Goal: Task Accomplishment & Management: Manage account settings

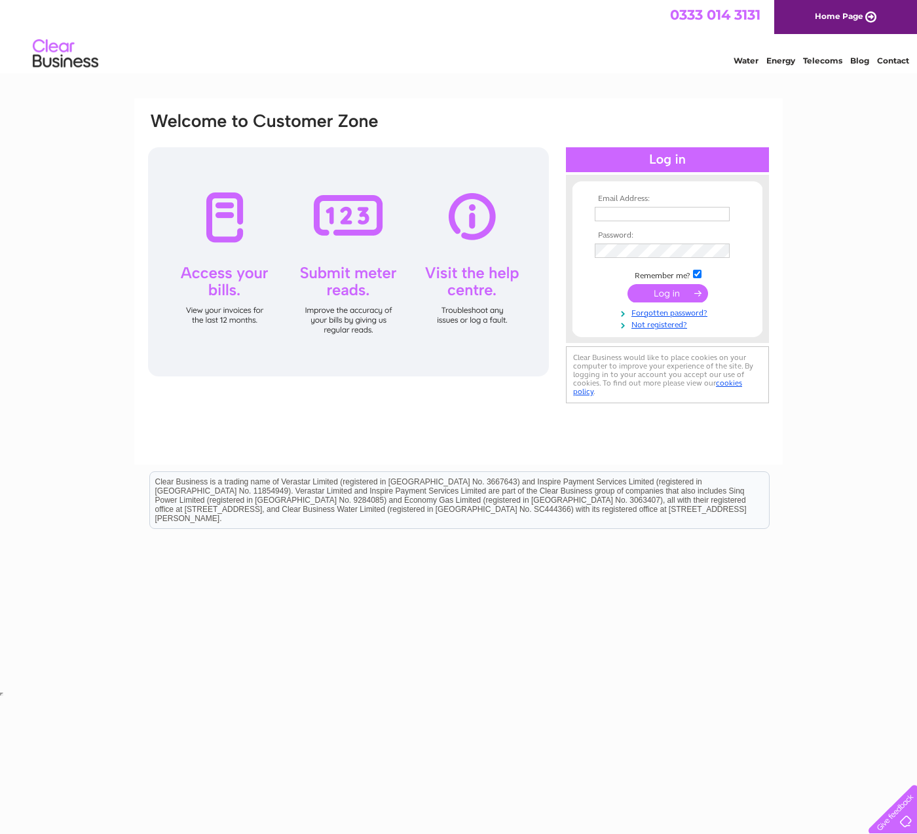
click at [655, 212] on input "text" at bounding box center [662, 214] width 135 height 14
type input "harrisjoinery@outlook.com"
click at [661, 286] on input "submit" at bounding box center [667, 293] width 81 height 18
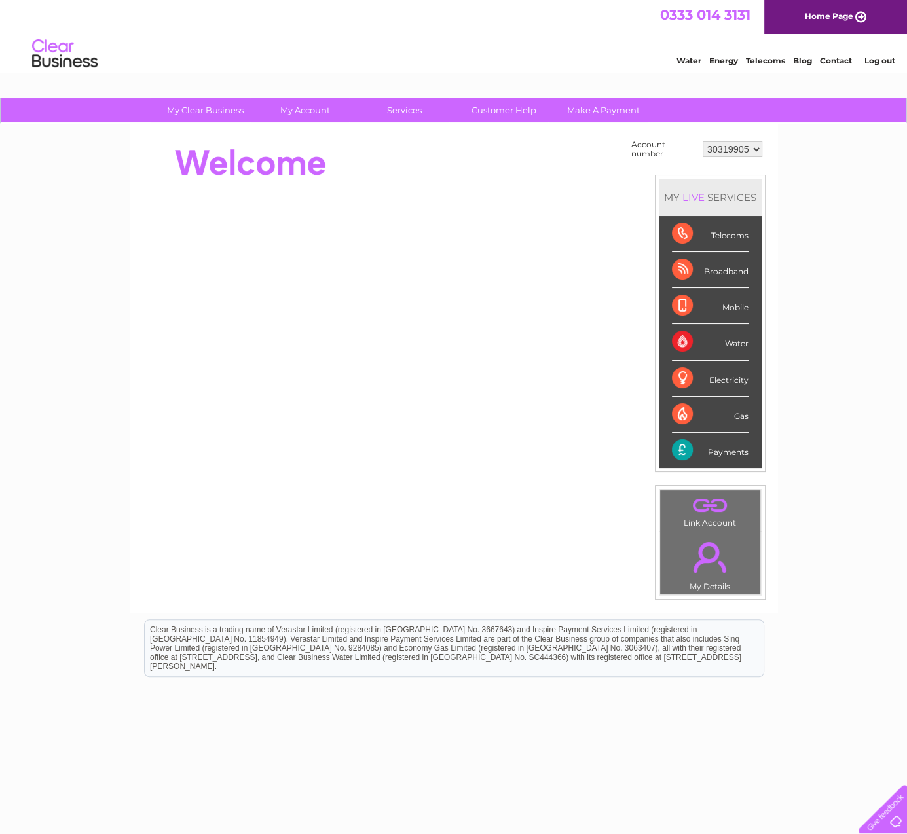
click at [704, 515] on link "." at bounding box center [710, 505] width 94 height 23
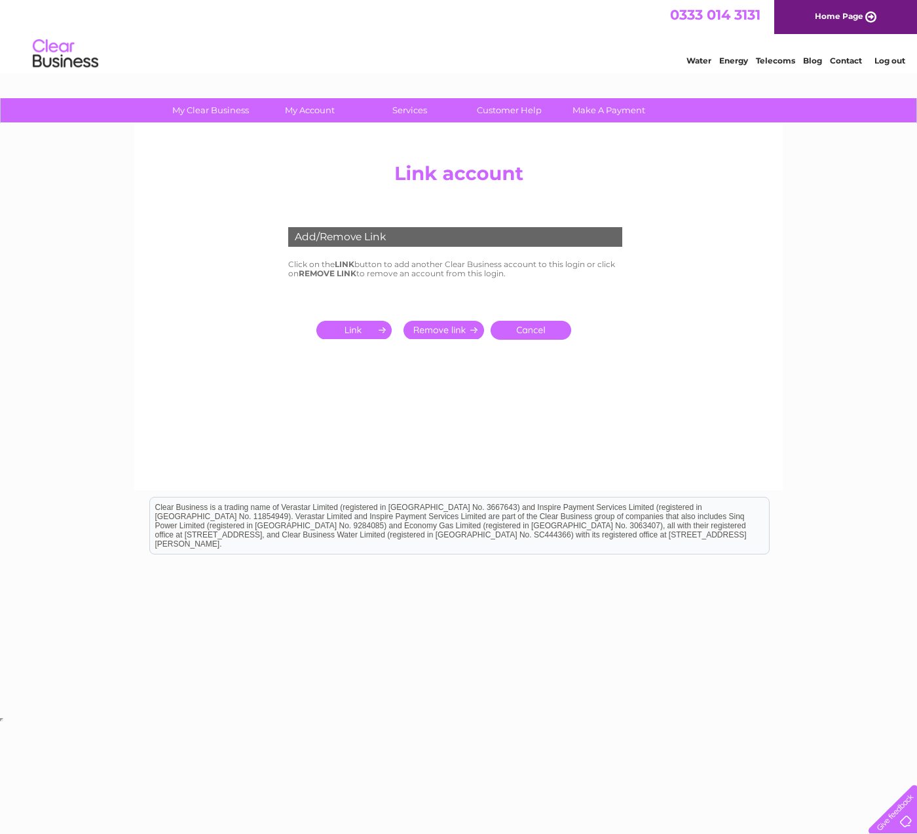
click at [532, 324] on link "Cancel" at bounding box center [530, 330] width 81 height 19
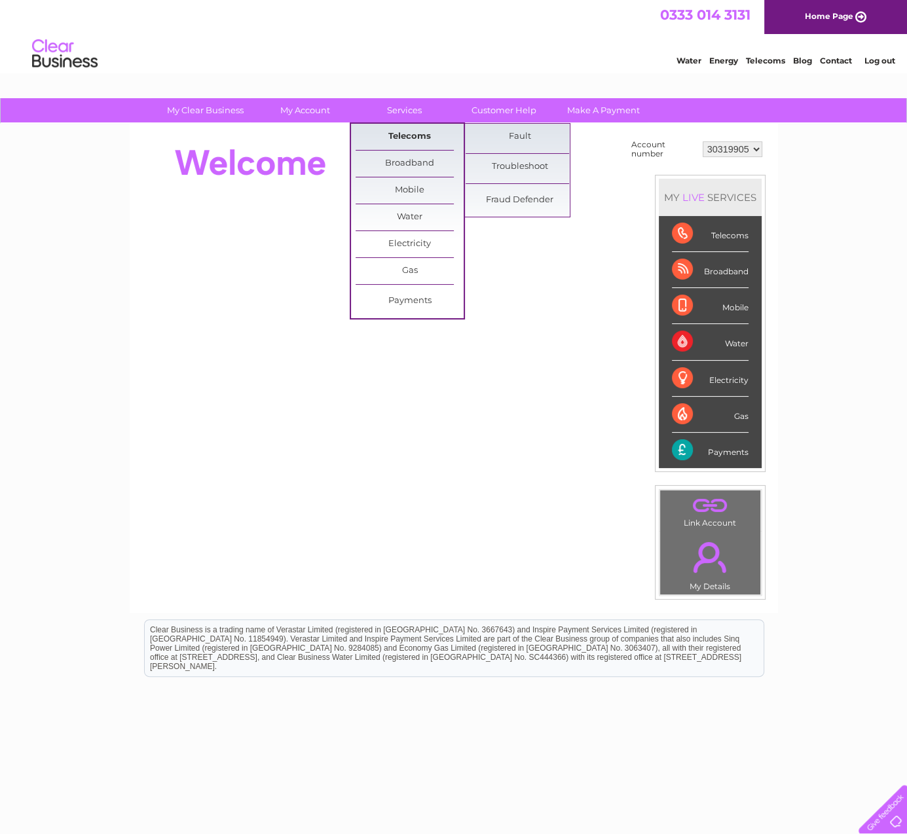
click at [398, 138] on link "Telecoms" at bounding box center [410, 137] width 108 height 26
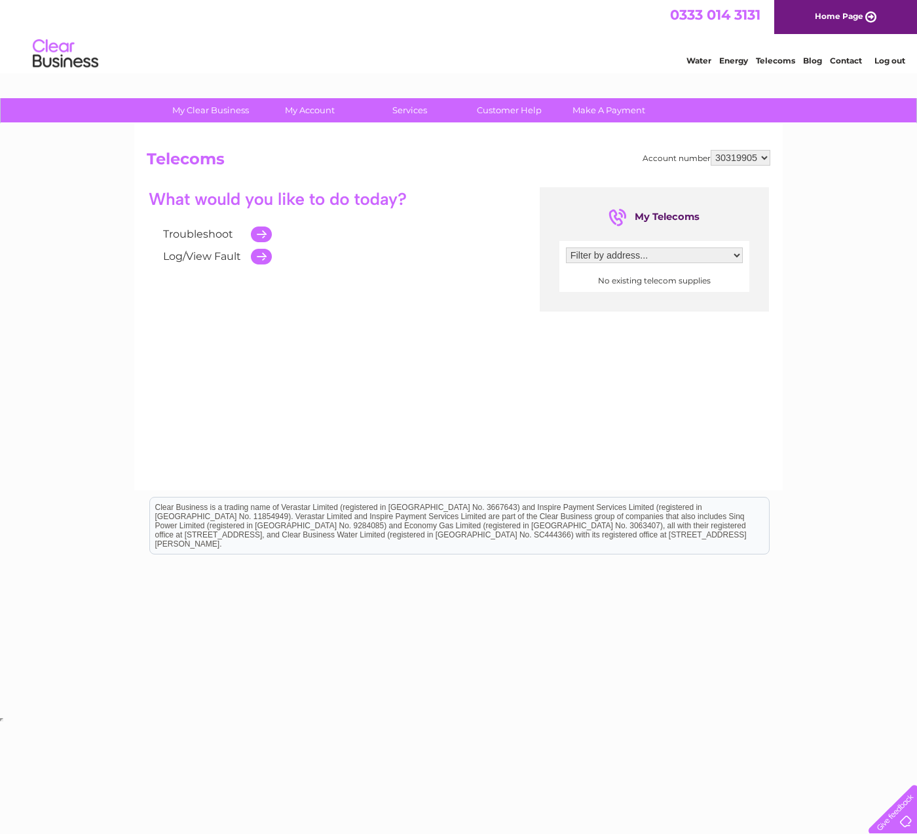
click at [603, 251] on select "Filter by address..." at bounding box center [654, 256] width 177 height 16
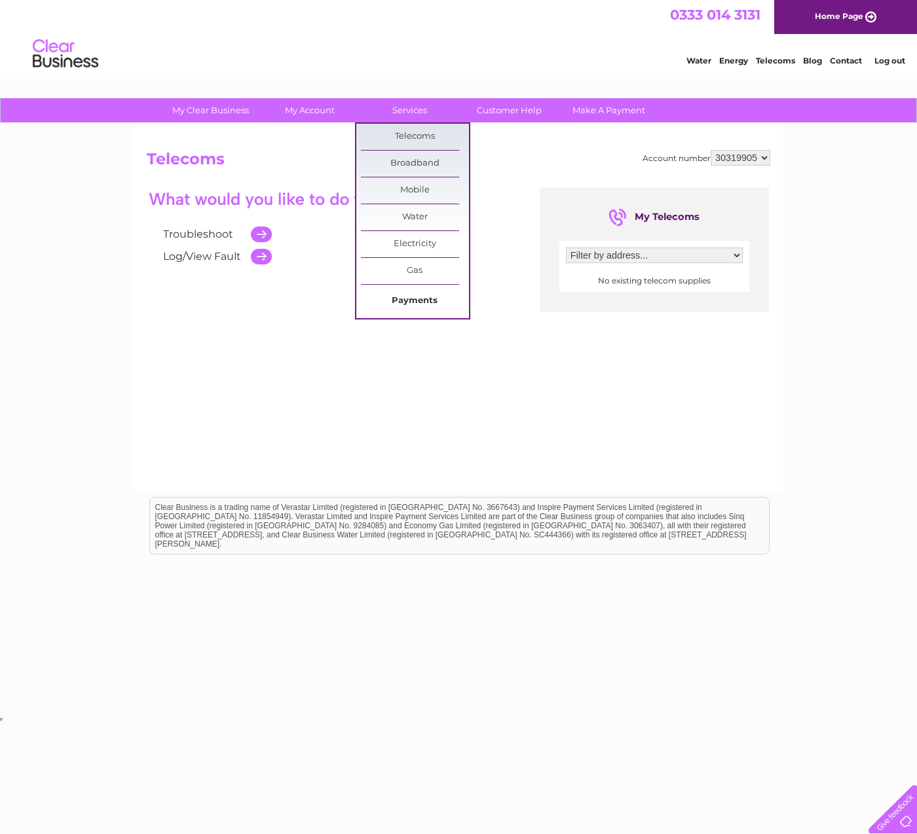
click at [424, 298] on link "Payments" at bounding box center [415, 301] width 108 height 26
click at [409, 305] on link "Payments" at bounding box center [415, 301] width 108 height 26
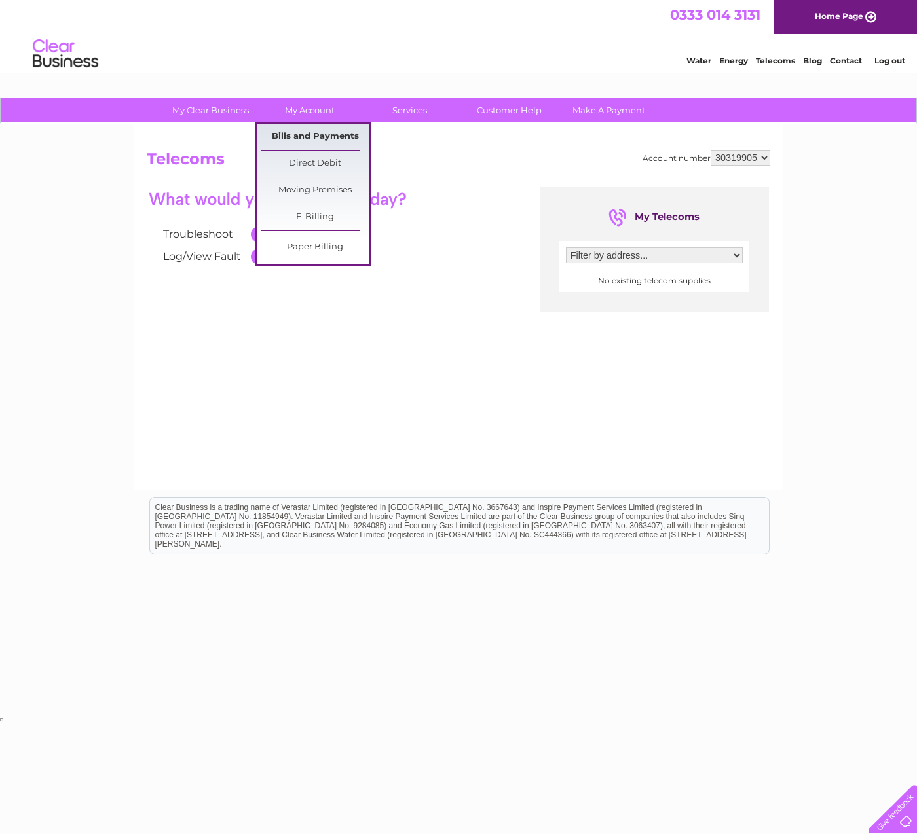
click at [318, 138] on link "Bills and Payments" at bounding box center [315, 137] width 108 height 26
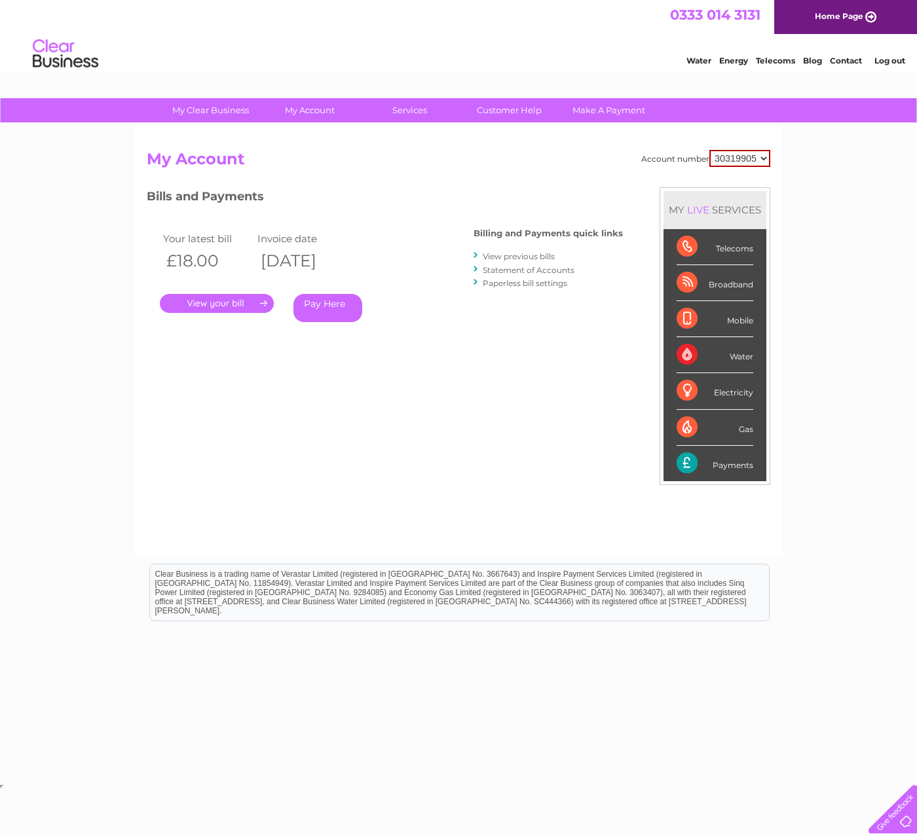
click at [753, 151] on select "30319905 30323907" at bounding box center [739, 158] width 61 height 17
select select "30323907"
click at [710, 150] on select "30319905 30323907" at bounding box center [739, 158] width 61 height 17
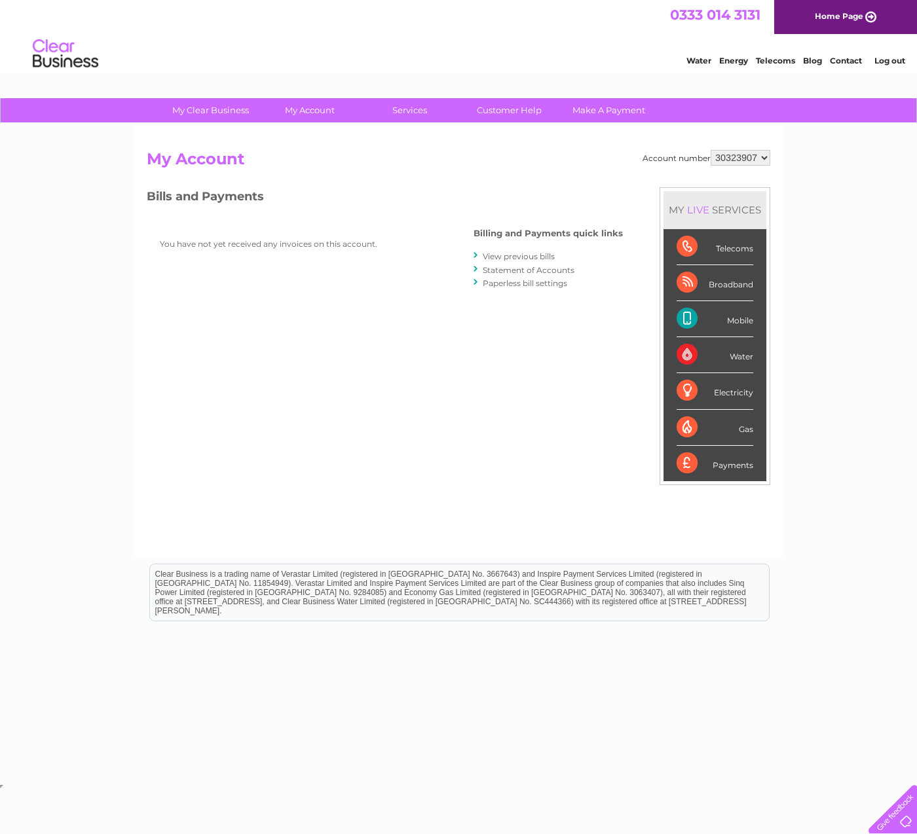
click at [747, 158] on select "30319905 30323907" at bounding box center [741, 158] width 60 height 16
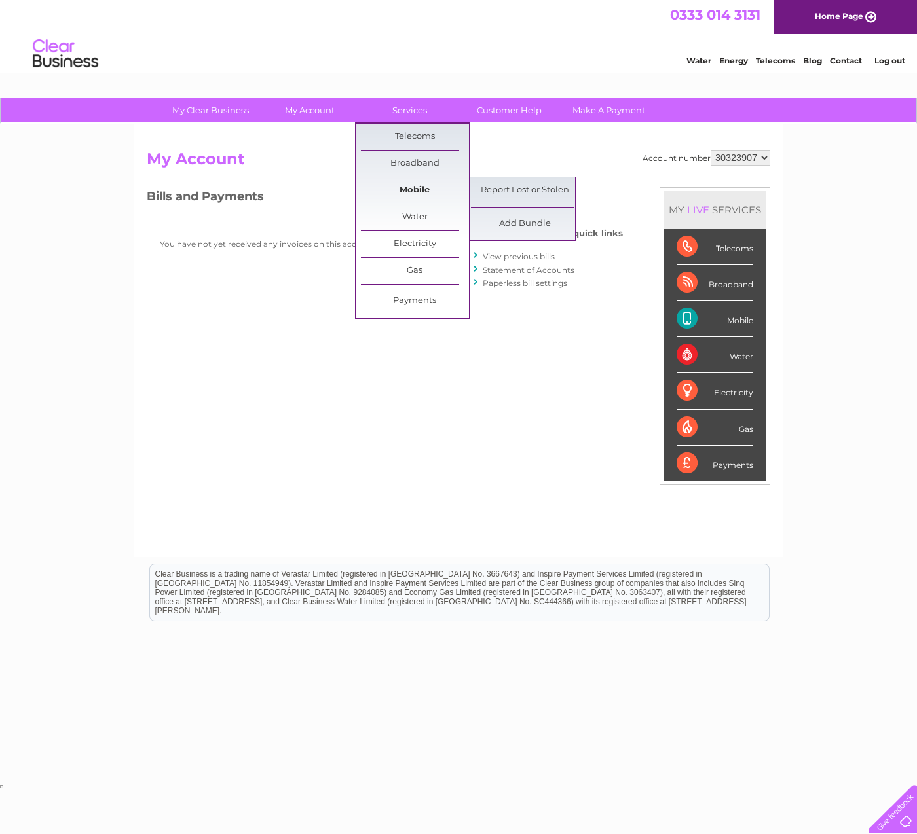
click at [416, 187] on link "Mobile" at bounding box center [415, 190] width 108 height 26
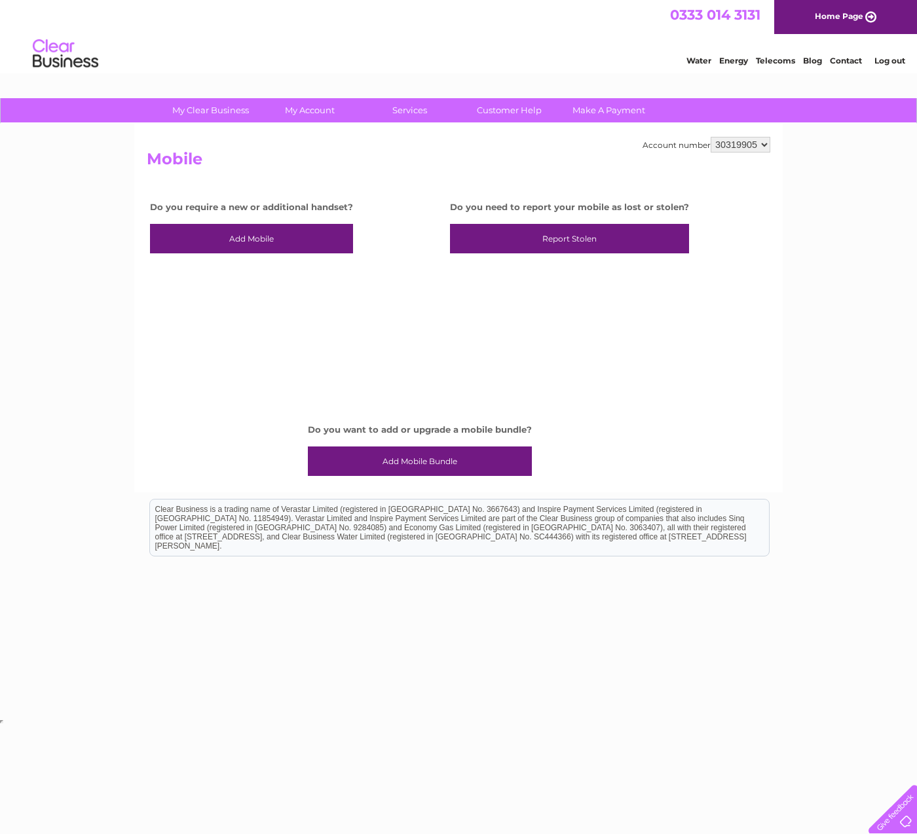
click at [425, 470] on link "Add Mobile Bundle" at bounding box center [420, 462] width 224 height 30
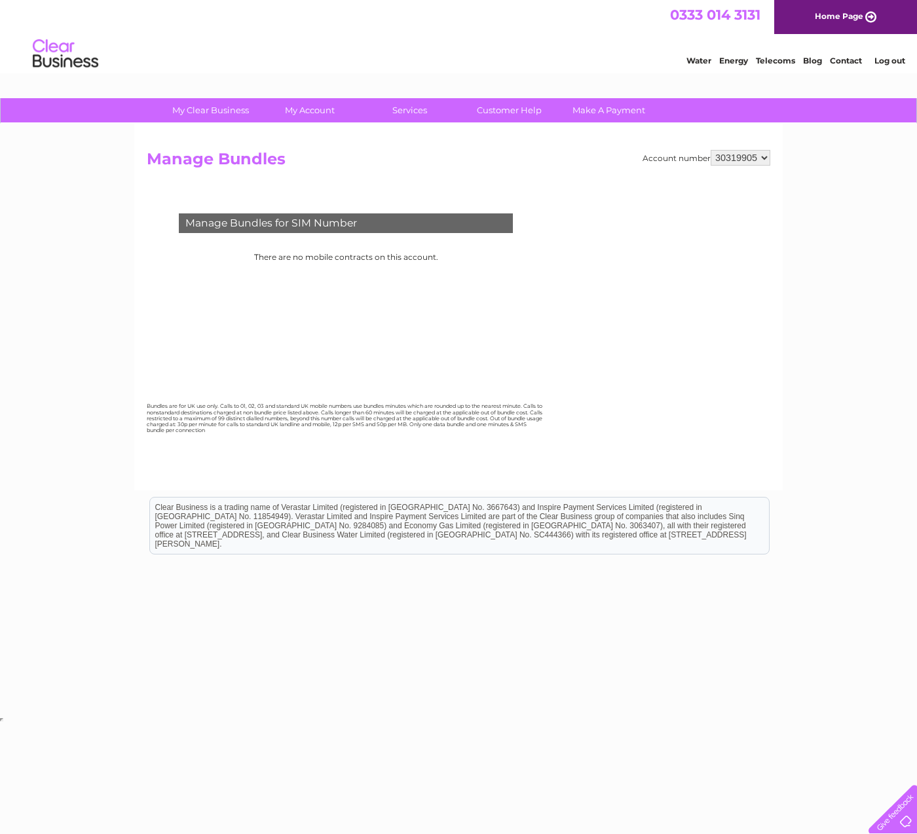
click at [745, 151] on select "30319905 30323907" at bounding box center [741, 158] width 60 height 16
select select "30323907"
click at [711, 150] on select "30319905 30323907" at bounding box center [741, 158] width 60 height 16
click at [413, 248] on select "Select.. 07341567034 07341567035 07970976086" at bounding box center [391, 254] width 75 height 16
click at [354, 246] on select "Select.. 07341567034 07341567035 07970976086" at bounding box center [392, 254] width 77 height 17
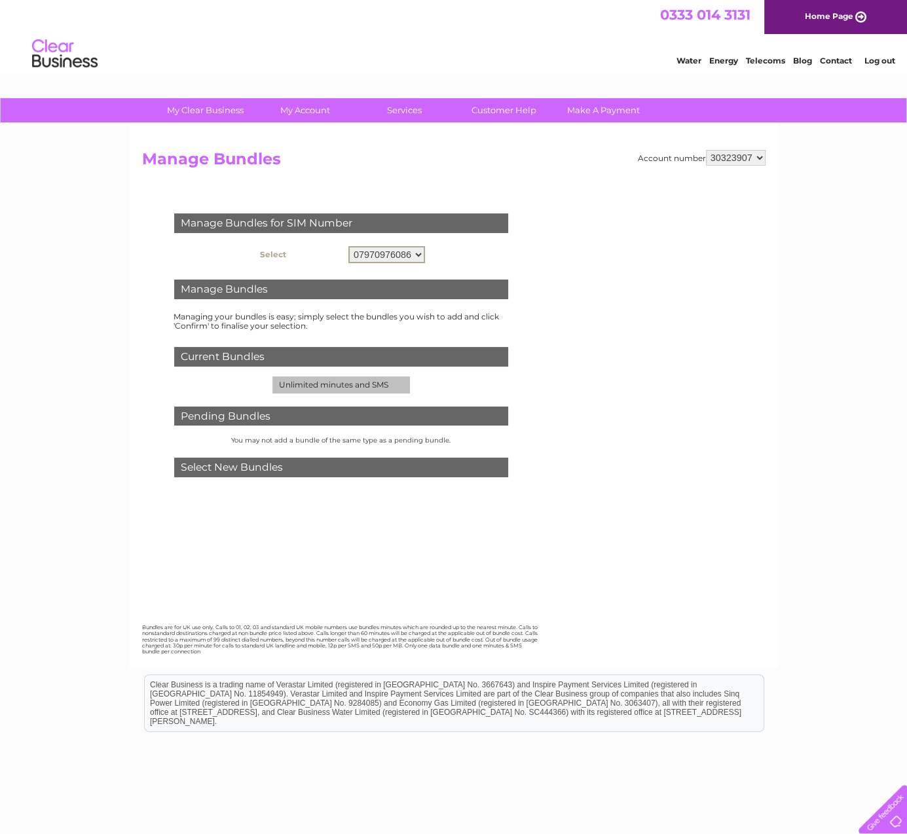
click at [395, 254] on select "Select.. 07341567034 07341567035 07970976086" at bounding box center [386, 254] width 77 height 17
click at [348, 246] on select "Select.. 07341567034 07341567035 07970976086" at bounding box center [386, 254] width 77 height 17
click at [416, 250] on select "Select.. 07341567034 07341567035 07970976086" at bounding box center [386, 254] width 77 height 17
select select "128545"
click at [348, 246] on select "Select.. 07341567034 07341567035 07970976086" at bounding box center [386, 254] width 77 height 17
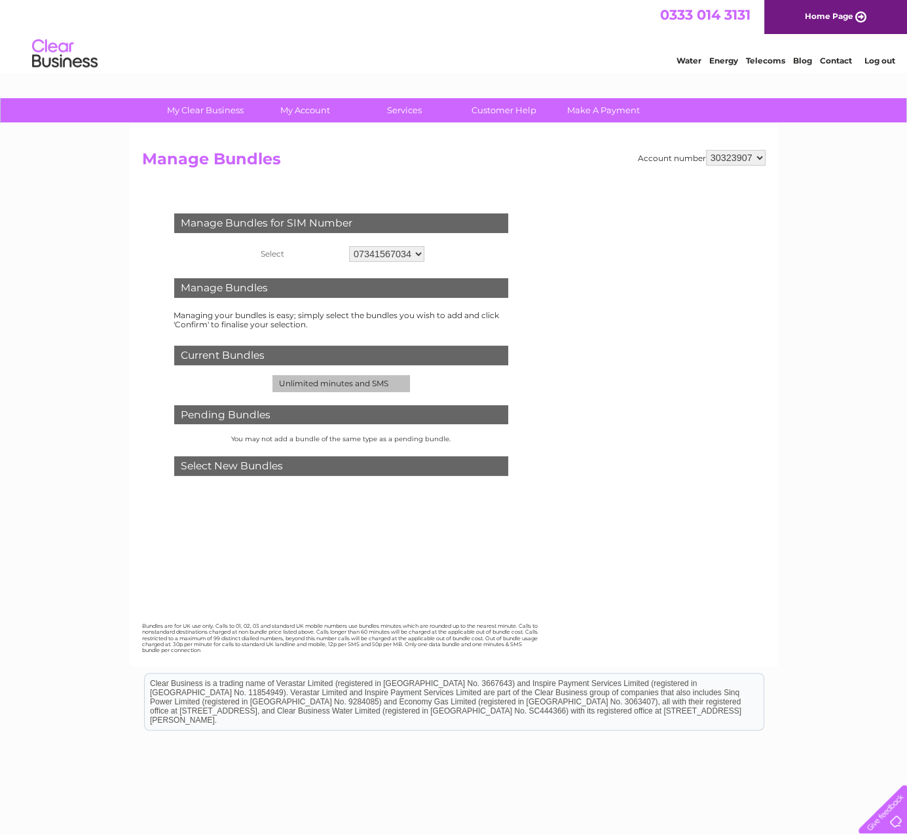
click at [750, 157] on select "30319905 30323907" at bounding box center [736, 158] width 60 height 16
select select "30319905"
click at [706, 150] on select "30319905 30323907" at bounding box center [736, 158] width 60 height 16
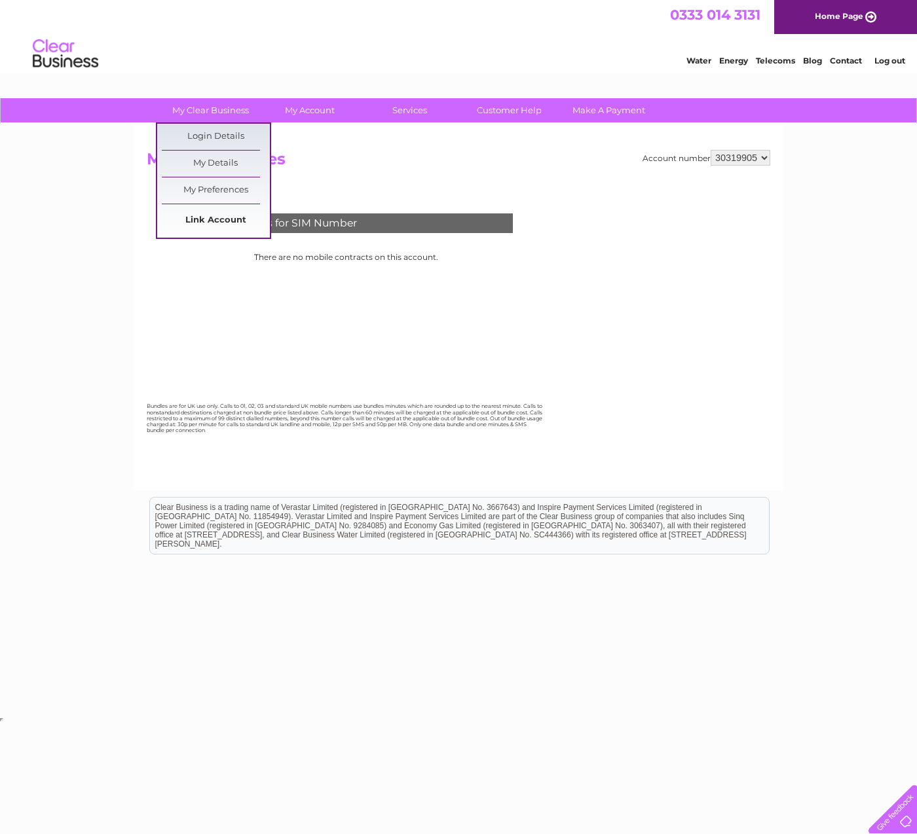
click at [223, 220] on link "Link Account" at bounding box center [216, 221] width 108 height 26
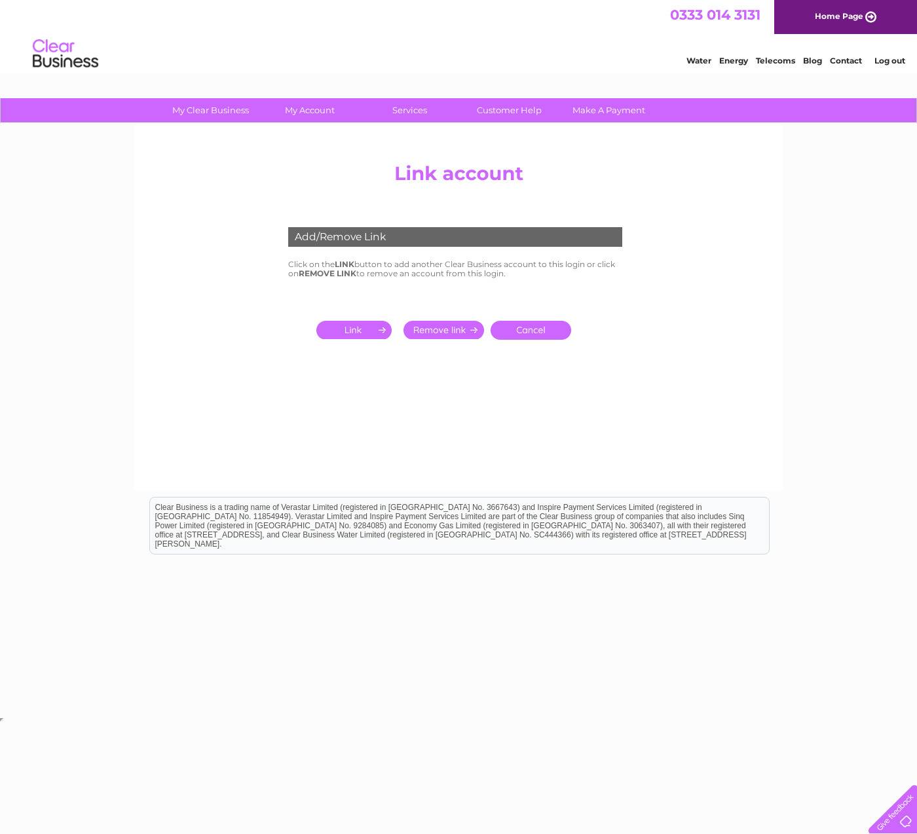
click at [354, 326] on input "submit" at bounding box center [356, 330] width 81 height 18
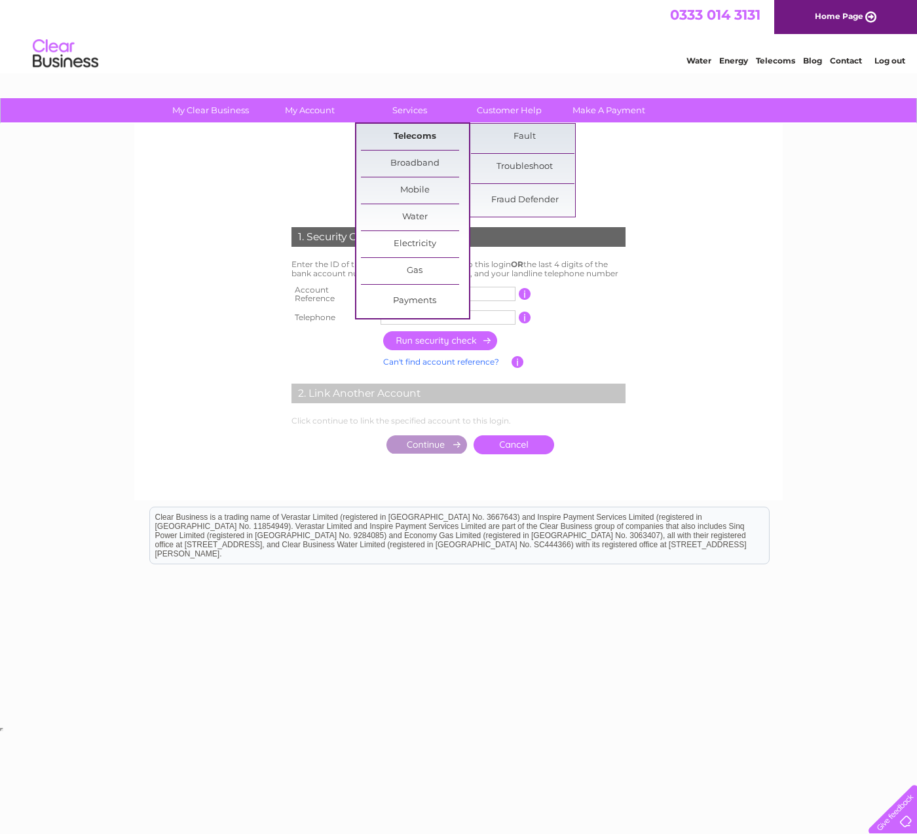
click at [420, 137] on link "Telecoms" at bounding box center [415, 137] width 108 height 26
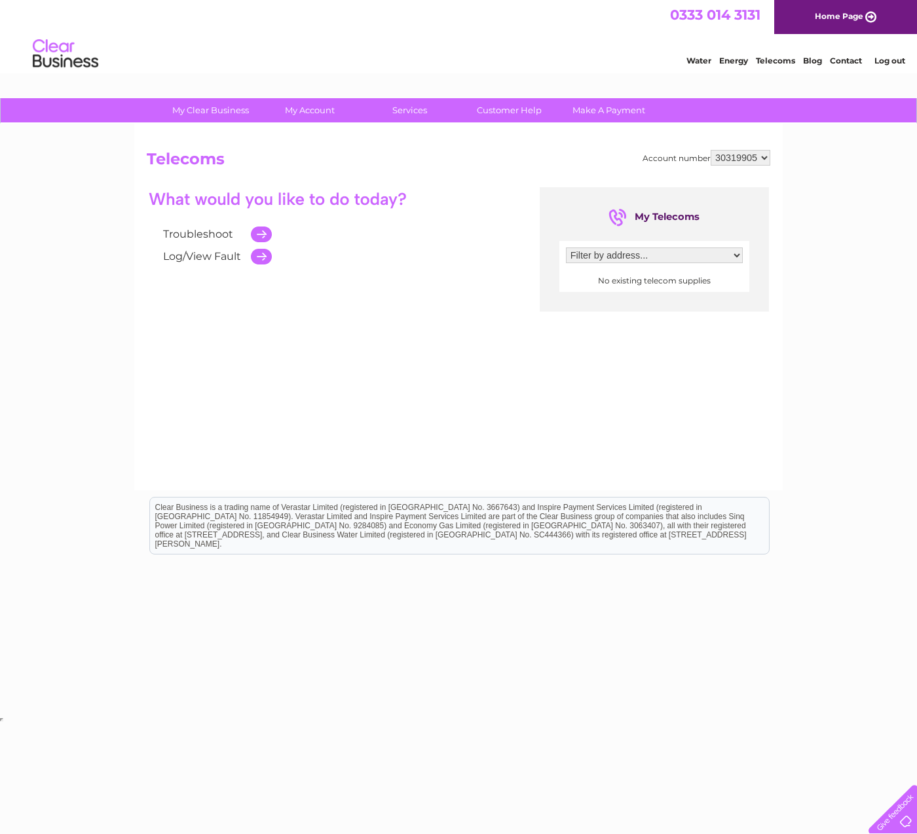
click at [754, 158] on select "30319905 30323907" at bounding box center [741, 158] width 60 height 16
select select "30323907"
click at [711, 150] on select "30319905 30323907" at bounding box center [741, 158] width 60 height 16
click at [710, 251] on select "Filter by address..." at bounding box center [654, 256] width 177 height 16
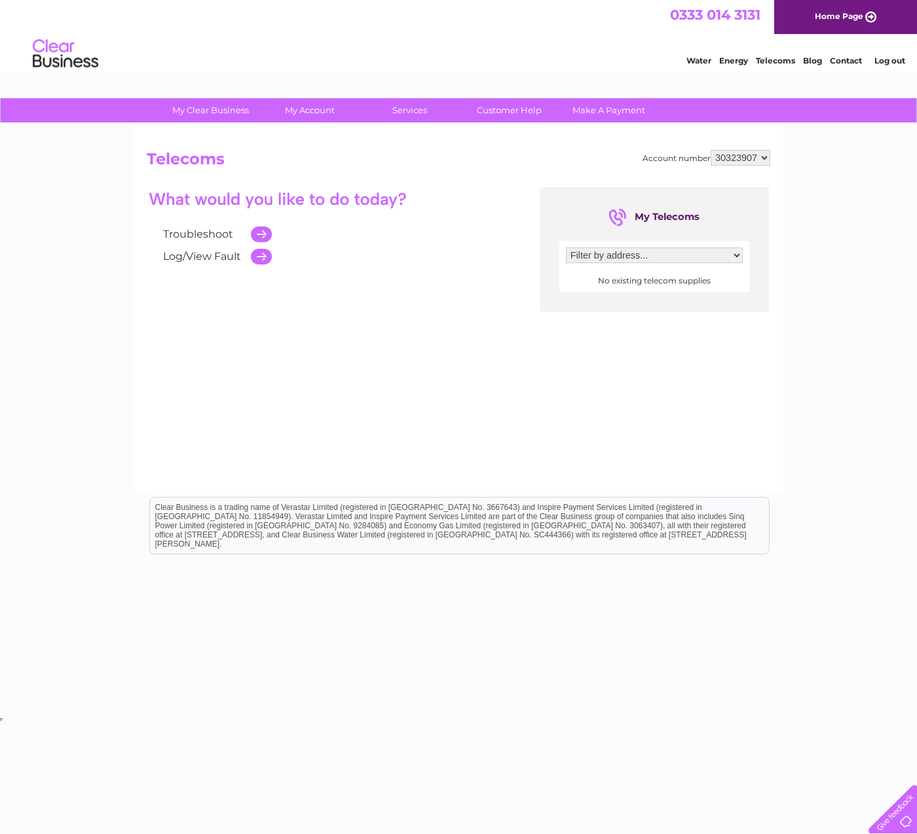
click at [743, 158] on select "30319905 30323907" at bounding box center [741, 158] width 60 height 16
select select "30319905"
click at [711, 150] on select "30319905 30323907" at bounding box center [741, 158] width 60 height 16
click at [737, 153] on select "30319905 30323907" at bounding box center [741, 158] width 60 height 16
click at [711, 150] on select "30319905 30323907" at bounding box center [741, 158] width 60 height 16
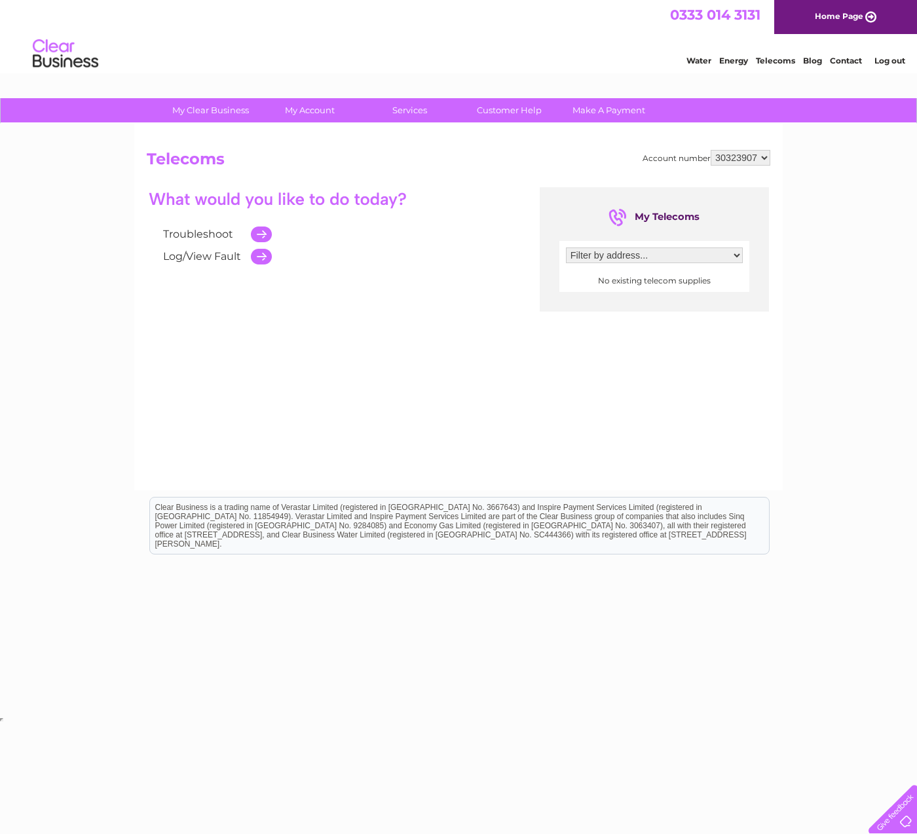
click at [730, 158] on select "30319905 30323907" at bounding box center [741, 158] width 60 height 16
click at [711, 150] on select "30319905 30323907" at bounding box center [741, 158] width 60 height 16
drag, startPoint x: 743, startPoint y: 158, endPoint x: 741, endPoint y: 166, distance: 7.3
click at [743, 158] on select "30319905 30323907" at bounding box center [741, 158] width 60 height 16
select select "30319905"
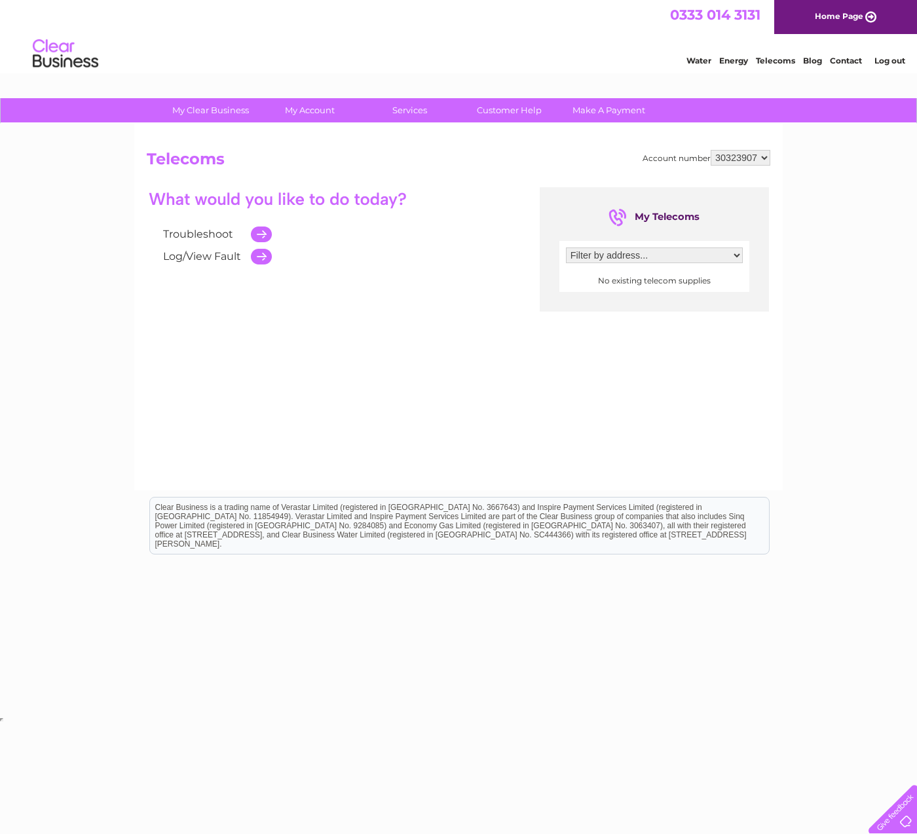
click at [711, 150] on select "30319905 30323907" at bounding box center [741, 158] width 60 height 16
click at [743, 158] on select "30319905 30323907" at bounding box center [741, 158] width 60 height 16
select select "30323907"
click at [711, 150] on select "30319905 30323907" at bounding box center [741, 158] width 60 height 16
click at [770, 64] on link "Telecoms" at bounding box center [775, 61] width 39 height 10
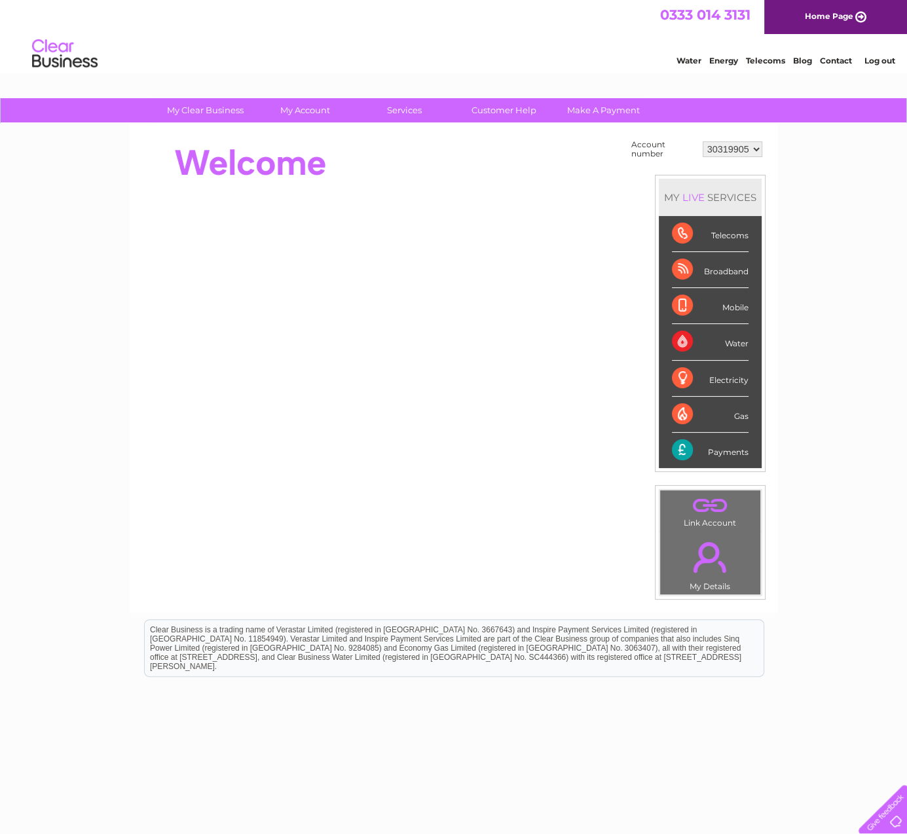
click at [731, 142] on select "30319905 30323907" at bounding box center [733, 149] width 60 height 16
select select "30323907"
click at [703, 141] on select "30319905 30323907" at bounding box center [733, 149] width 60 height 16
